Goal: Use online tool/utility: Utilize a website feature to perform a specific function

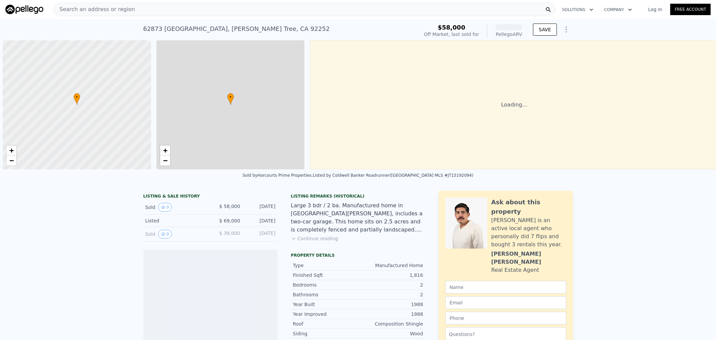
scroll to position [0, 2]
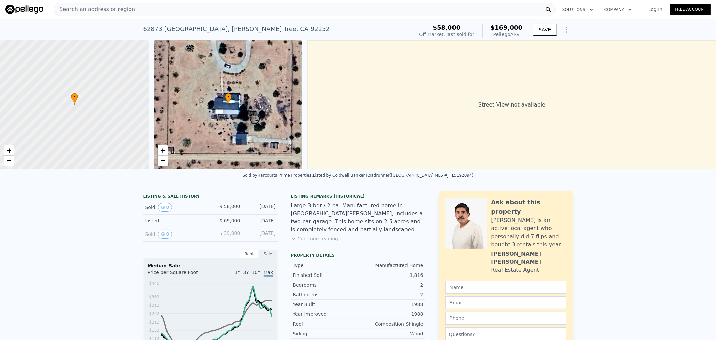
drag, startPoint x: 81, startPoint y: 6, endPoint x: 56, endPoint y: 9, distance: 24.7
click at [56, 9] on span "Search an address or region" at bounding box center [94, 9] width 81 height 8
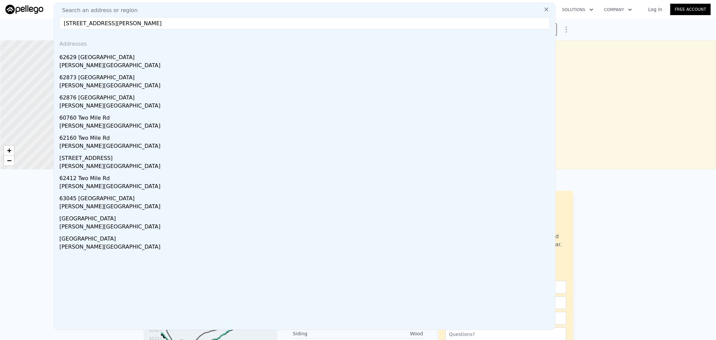
drag, startPoint x: 171, startPoint y: 23, endPoint x: 108, endPoint y: 22, distance: 63.5
click at [108, 22] on input "[STREET_ADDRESS][PERSON_NAME]" at bounding box center [304, 23] width 491 height 12
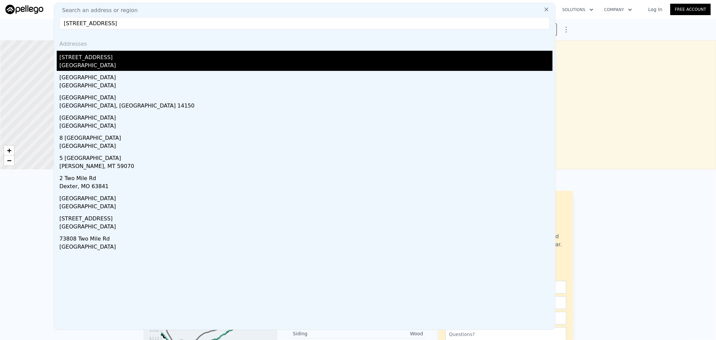
type input "[STREET_ADDRESS]"
click at [95, 60] on div "[STREET_ADDRESS]" at bounding box center [305, 56] width 493 height 11
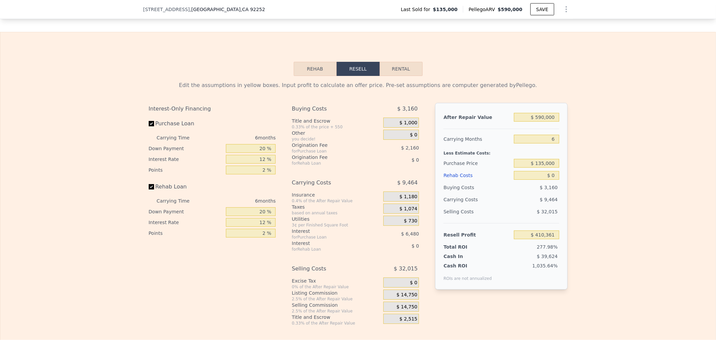
scroll to position [992, 0]
drag, startPoint x: 524, startPoint y: 186, endPoint x: 592, endPoint y: 186, distance: 67.8
click at [585, 186] on div "Edit the assumptions in yellow boxes. Input profit to calculate an offer price.…" at bounding box center [357, 201] width 715 height 250
type input "$ 45"
type input "$ 410,315"
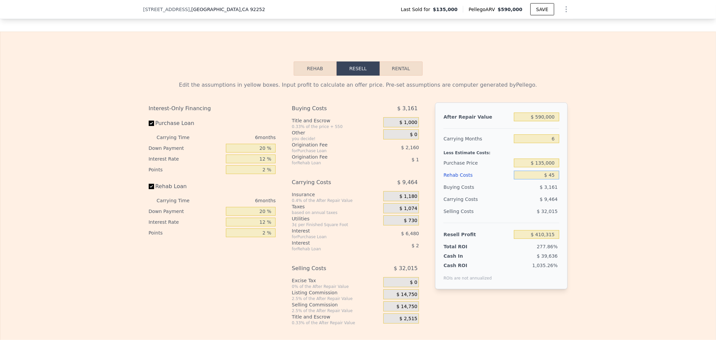
type input "$ 450"
type input "$ 409,880"
type input "$ 4,500"
type input "$ 405,573"
type input "$ 45,000"
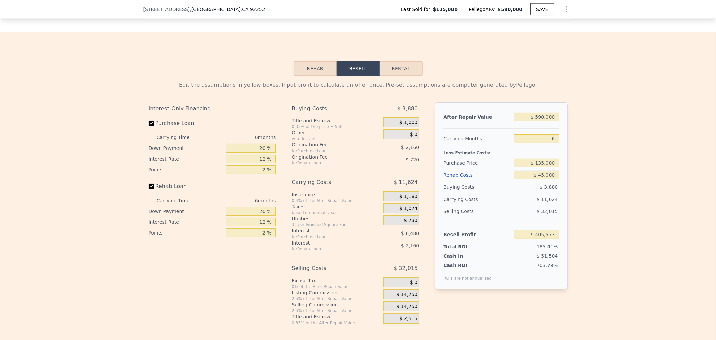
type input "$ 362,481"
type input "$ 45,000"
drag, startPoint x: 521, startPoint y: 241, endPoint x: 597, endPoint y: 245, distance: 75.7
click at [597, 245] on div "Edit the assumptions in yellow boxes. Input profit to calculate an offer price.…" at bounding box center [357, 201] width 715 height 250
drag, startPoint x: 518, startPoint y: 244, endPoint x: 633, endPoint y: 248, distance: 114.6
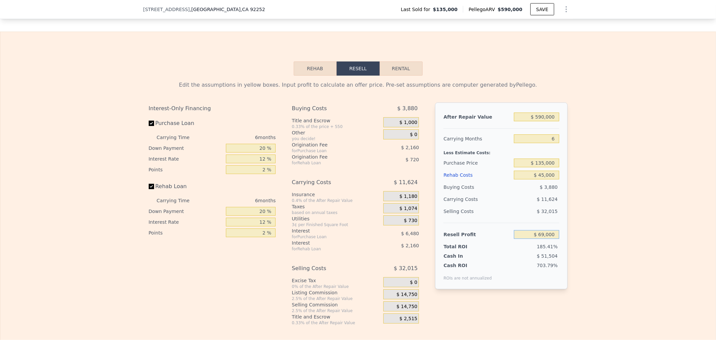
click at [624, 248] on div "Edit the assumptions in yellow boxes. Input profit to calculate an offer price.…" at bounding box center [357, 201] width 715 height 250
type input "$ 70,000"
click at [524, 179] on input "$ 45,000" at bounding box center [536, 175] width 45 height 9
type input "$ 409,032"
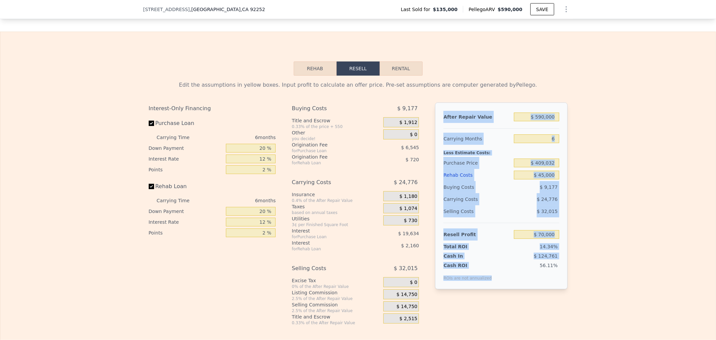
drag, startPoint x: 501, startPoint y: 291, endPoint x: 441, endPoint y: 122, distance: 179.3
click at [441, 122] on div "After Repair Value $ 590,000 Carrying Months 6 Less Estimate Costs: Purchase Pr…" at bounding box center [501, 195] width 132 height 187
copy div "After Repair Value Carrying Months Less Estimate Costs: Purchase Price Rehab Co…"
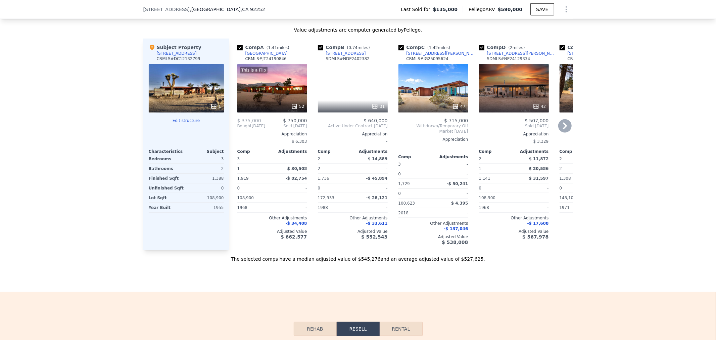
scroll to position [694, 0]
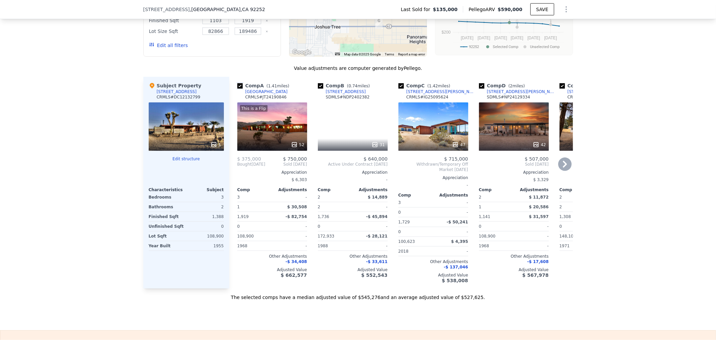
click at [238, 89] on input "checkbox" at bounding box center [239, 85] width 5 height 5
checkbox input "false"
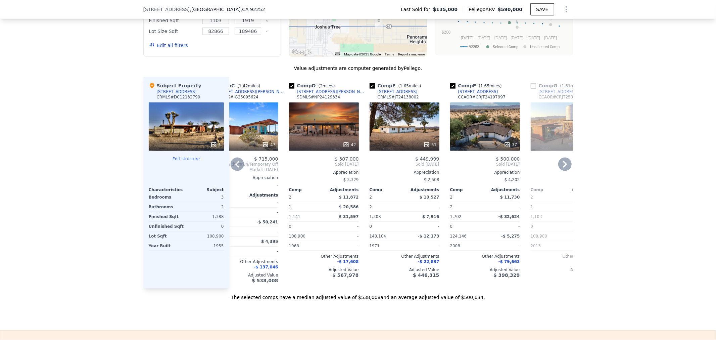
click at [403, 130] on div "51" at bounding box center [405, 126] width 70 height 48
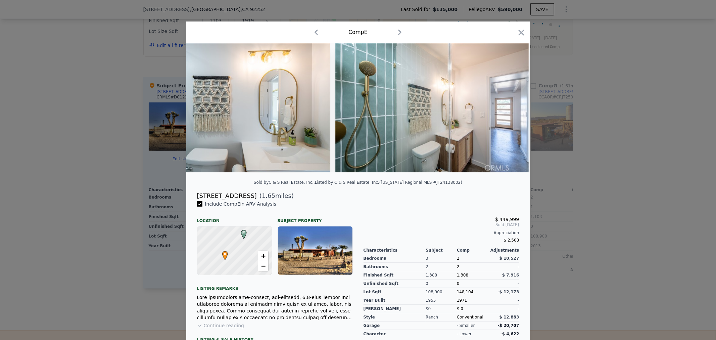
scroll to position [0, 3898]
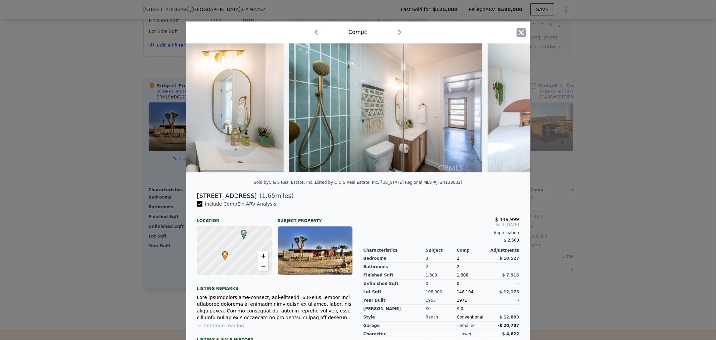
click at [517, 31] on icon "button" at bounding box center [521, 32] width 9 height 9
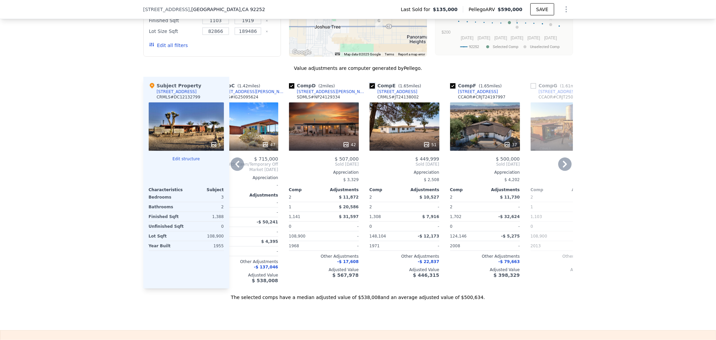
click at [370, 89] on input "checkbox" at bounding box center [372, 85] width 5 height 5
checkbox input "false"
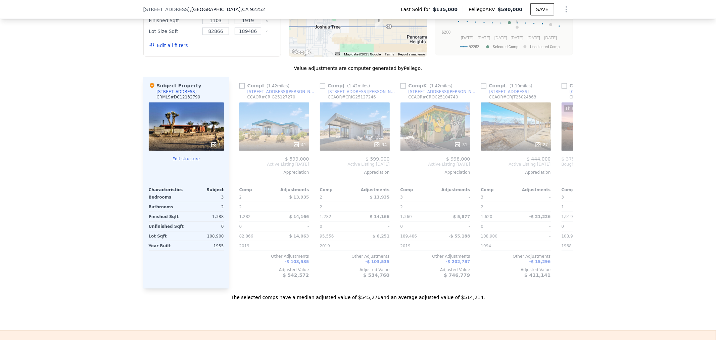
scroll to position [0, 639]
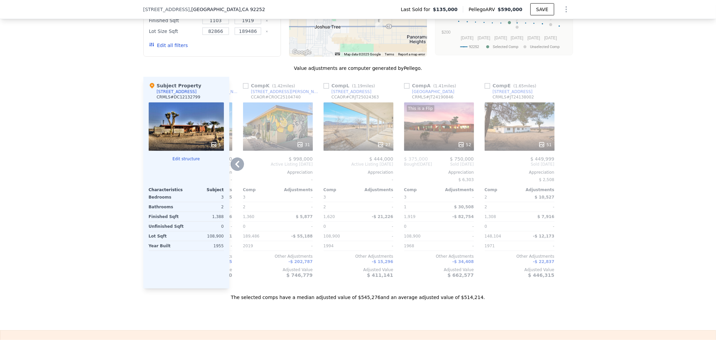
click at [358, 140] on div "27" at bounding box center [359, 126] width 70 height 48
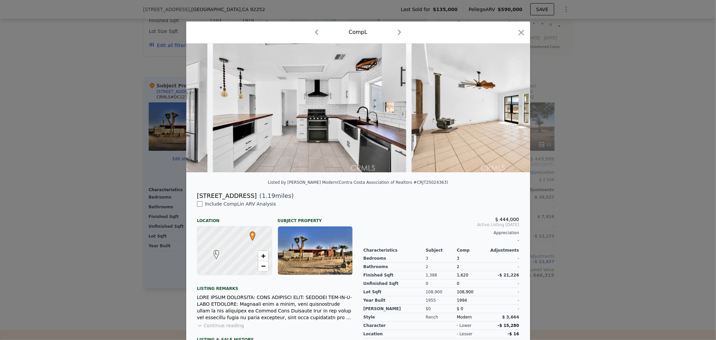
scroll to position [0, 1589]
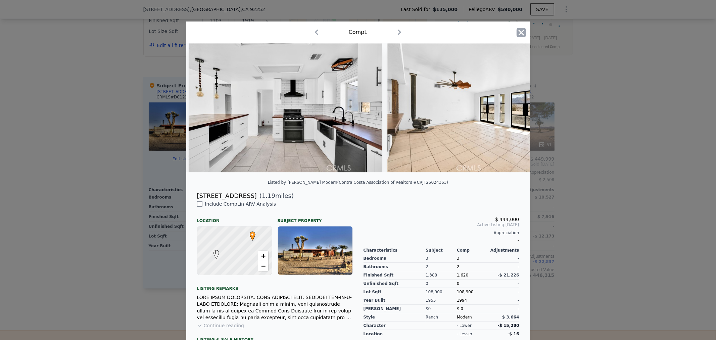
click at [521, 35] on icon "button" at bounding box center [521, 33] width 6 height 6
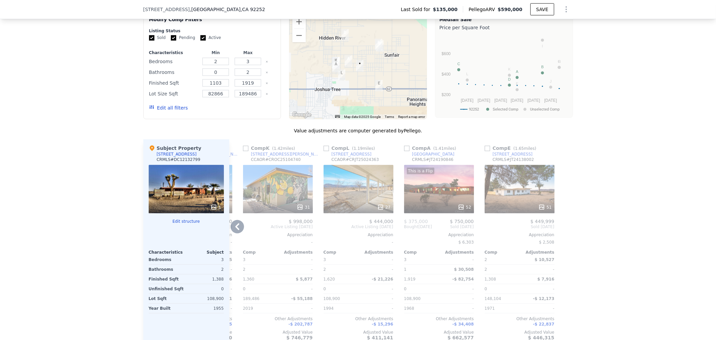
scroll to position [595, 0]
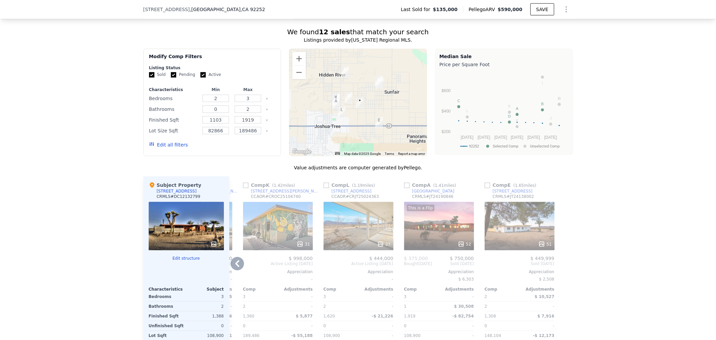
click at [362, 240] on div "27" at bounding box center [359, 226] width 70 height 48
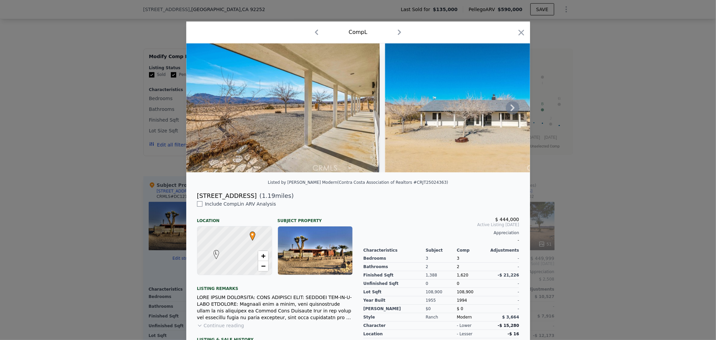
click at [243, 133] on img at bounding box center [283, 107] width 194 height 129
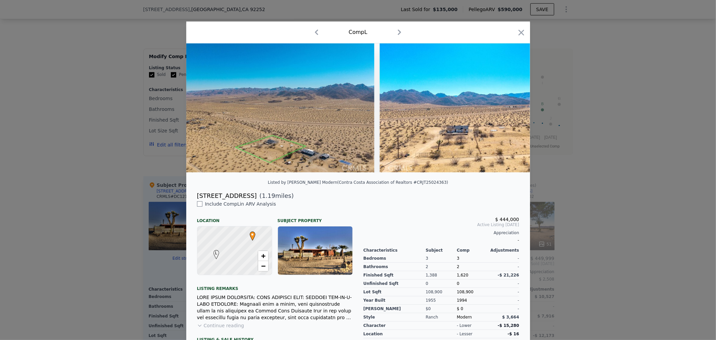
scroll to position [0, 5021]
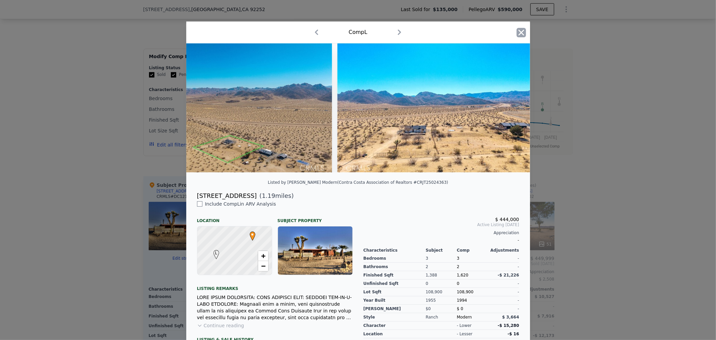
click at [518, 34] on icon "button" at bounding box center [521, 32] width 9 height 9
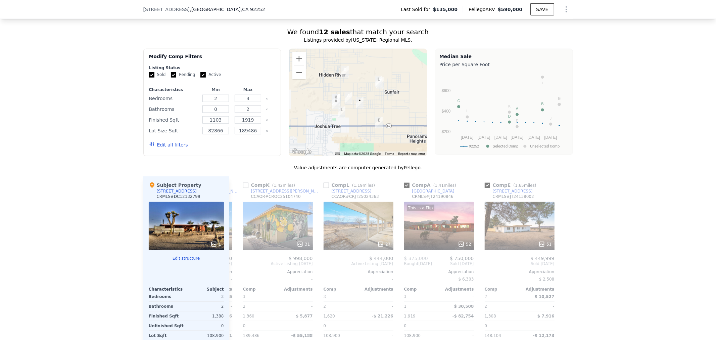
type input "$ 0"
type input "$ 410,361"
checkbox input "true"
